Goal: Task Accomplishment & Management: Use online tool/utility

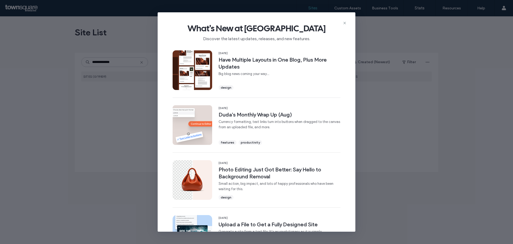
click at [344, 21] on icon at bounding box center [345, 23] width 4 height 4
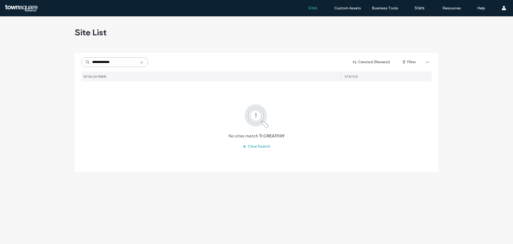
click at [117, 64] on input "**********" at bounding box center [114, 62] width 67 height 10
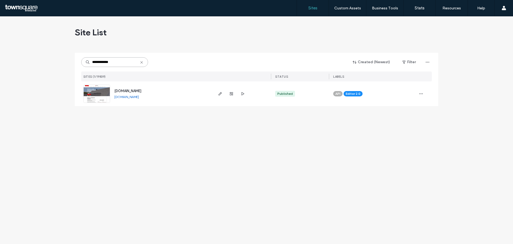
type input "**********"
click at [132, 91] on span "[DOMAIN_NAME]" at bounding box center [127, 91] width 27 height 4
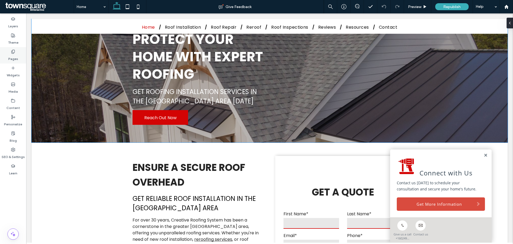
scroll to position [53, 0]
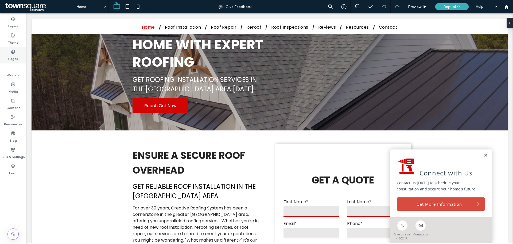
click at [10, 55] on label "Pages" at bounding box center [13, 57] width 10 height 7
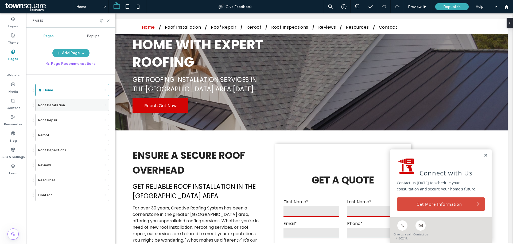
click at [67, 106] on div "Roof Installation" at bounding box center [68, 105] width 61 height 6
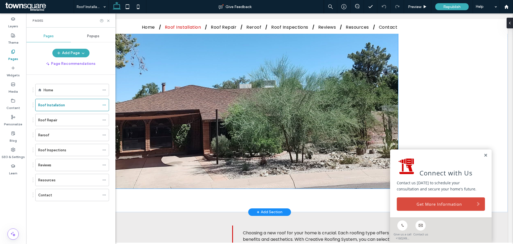
scroll to position [284, 0]
click at [291, 115] on img at bounding box center [256, 110] width 285 height 155
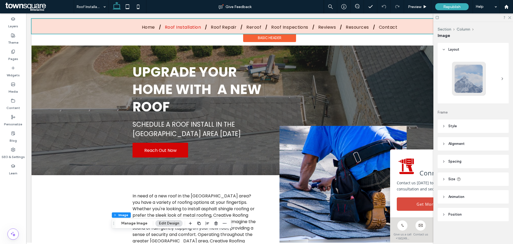
scroll to position [0, 0]
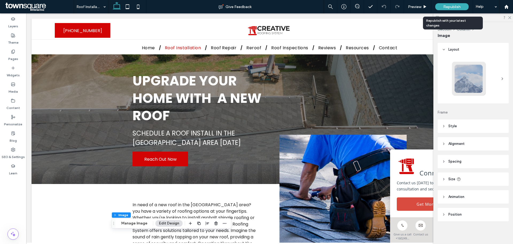
click at [455, 6] on span "Republish" at bounding box center [451, 7] width 17 height 5
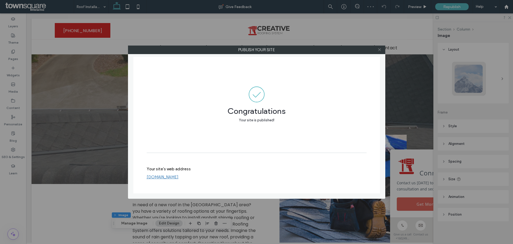
click at [379, 52] on span at bounding box center [380, 50] width 4 height 8
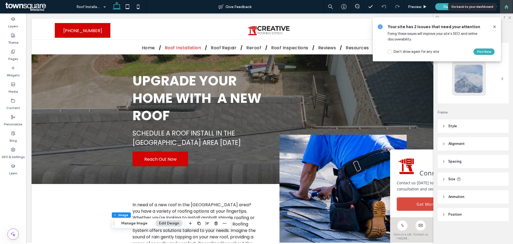
click at [507, 7] on use at bounding box center [506, 7] width 4 height 4
